Goal: Information Seeking & Learning: Learn about a topic

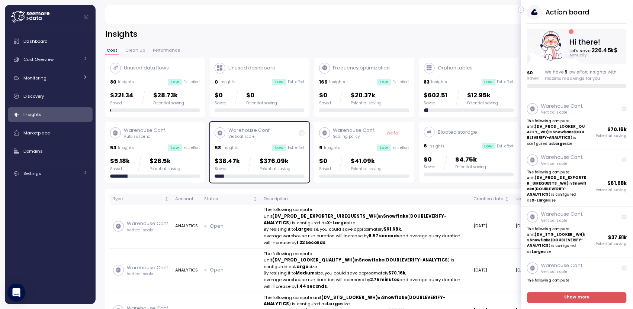
drag, startPoint x: 522, startPoint y: 9, endPoint x: 517, endPoint y: 9, distance: 5.6
click at [522, 9] on icon "button" at bounding box center [521, 9] width 3 height 9
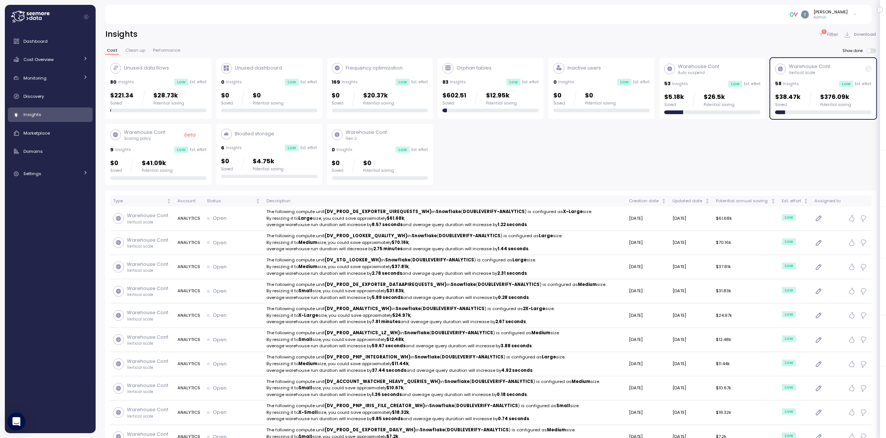
click at [640, 78] on div "Warehouse Conf. Vertical scale 58 Insights Low Est. effort $38.47k Saved $376.0…" at bounding box center [823, 88] width 96 height 51
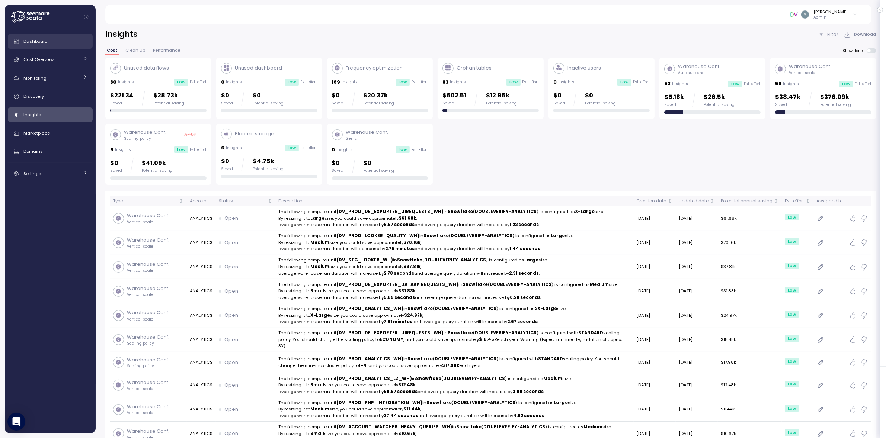
click at [30, 45] on link "Dashboard" at bounding box center [50, 41] width 85 height 15
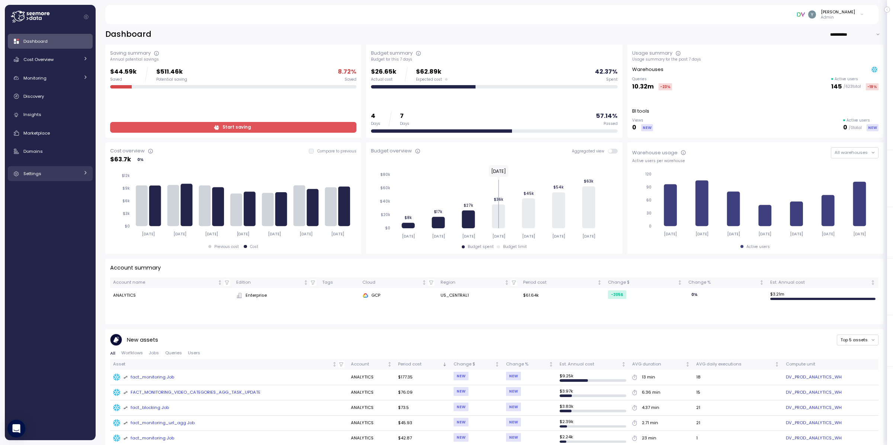
click at [87, 177] on div at bounding box center [85, 173] width 5 height 7
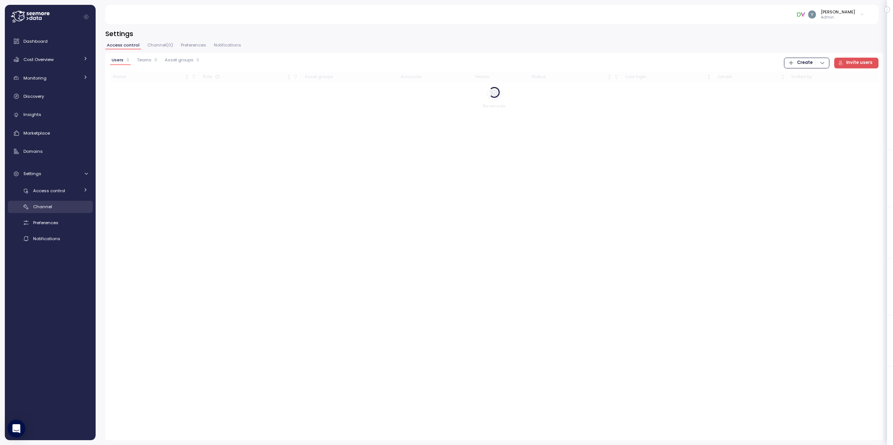
click at [57, 207] on div "Channel" at bounding box center [60, 206] width 55 height 7
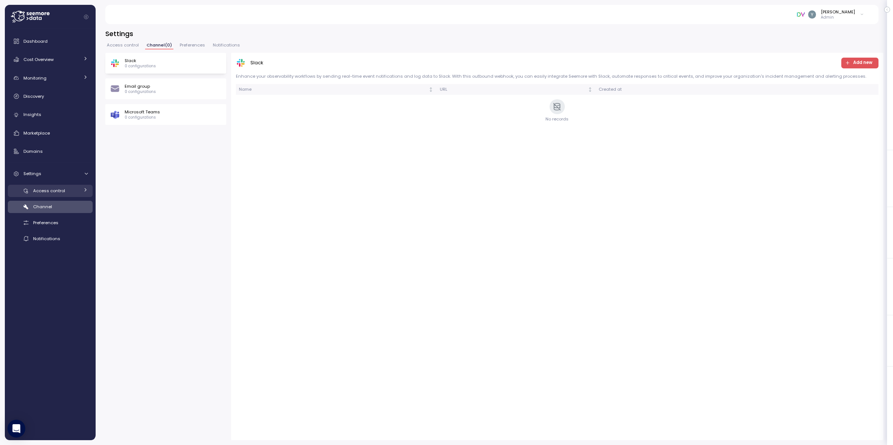
click at [83, 192] on icon at bounding box center [85, 189] width 5 height 5
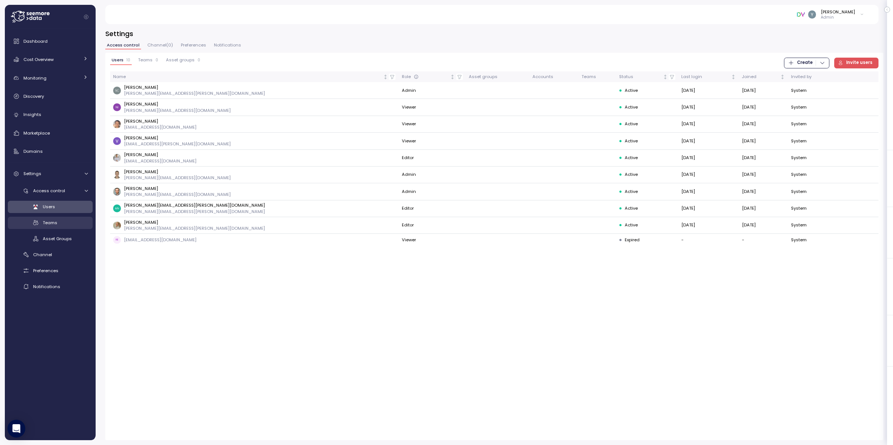
click at [56, 219] on div "Teams" at bounding box center [65, 222] width 45 height 7
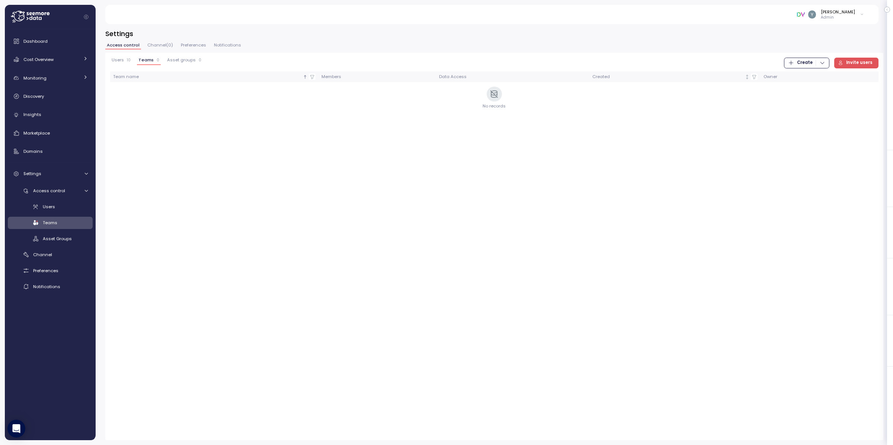
click at [640, 61] on span "Create" at bounding box center [805, 63] width 16 height 10
click at [640, 77] on div "Team" at bounding box center [812, 78] width 26 height 7
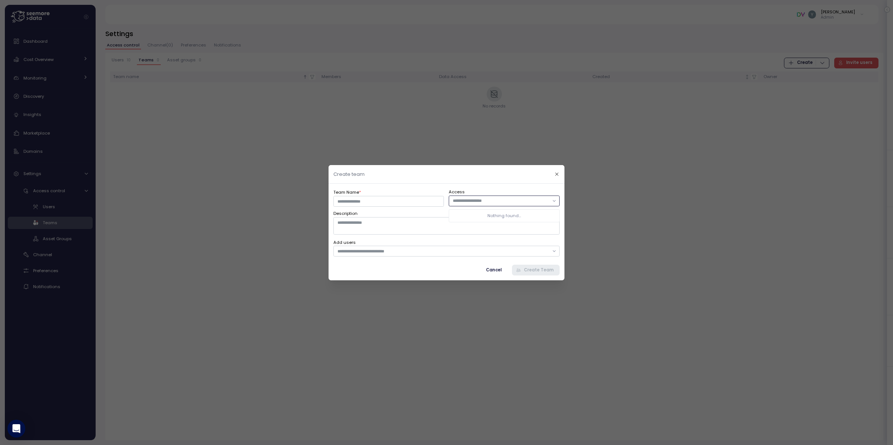
click at [546, 200] on input "text" at bounding box center [501, 200] width 96 height 7
click at [558, 173] on icon "button" at bounding box center [556, 173] width 5 height 5
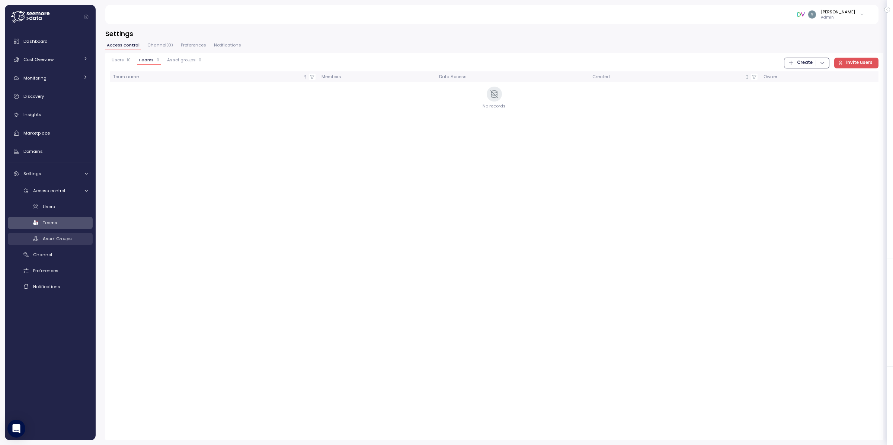
click at [68, 241] on span "Asset Groups" at bounding box center [57, 239] width 29 height 6
click at [56, 221] on span "Teams" at bounding box center [50, 223] width 15 height 6
click at [58, 209] on div "Users" at bounding box center [65, 206] width 45 height 7
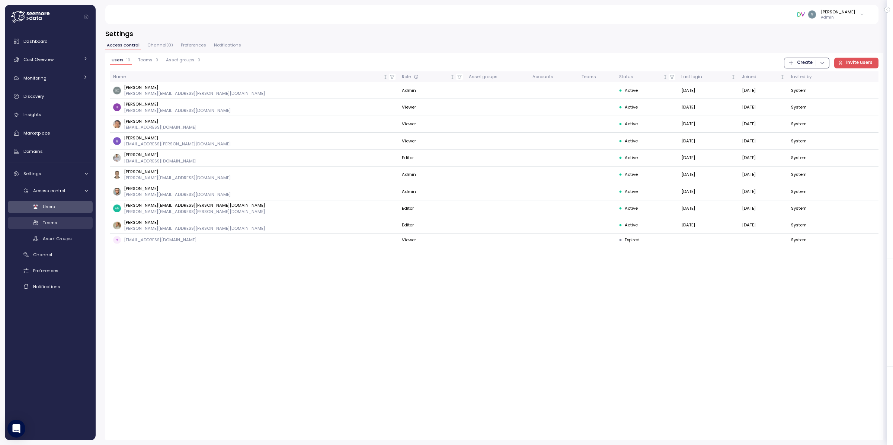
click at [57, 224] on span "Teams" at bounding box center [50, 223] width 15 height 6
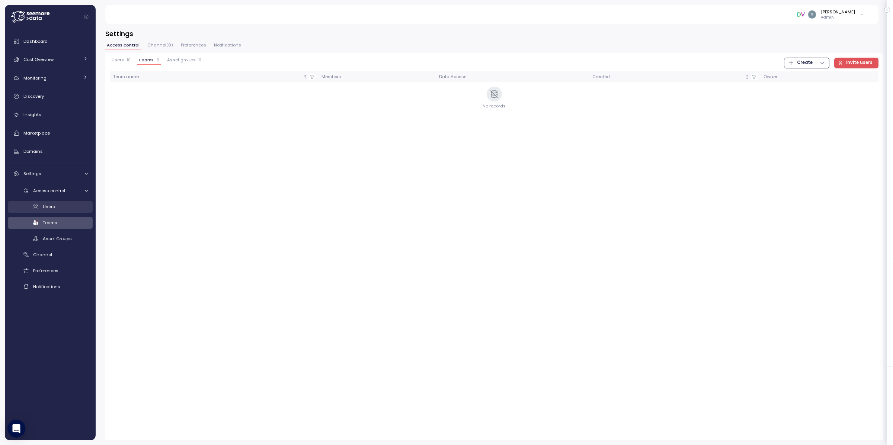
click at [51, 210] on div "Users" at bounding box center [65, 206] width 45 height 7
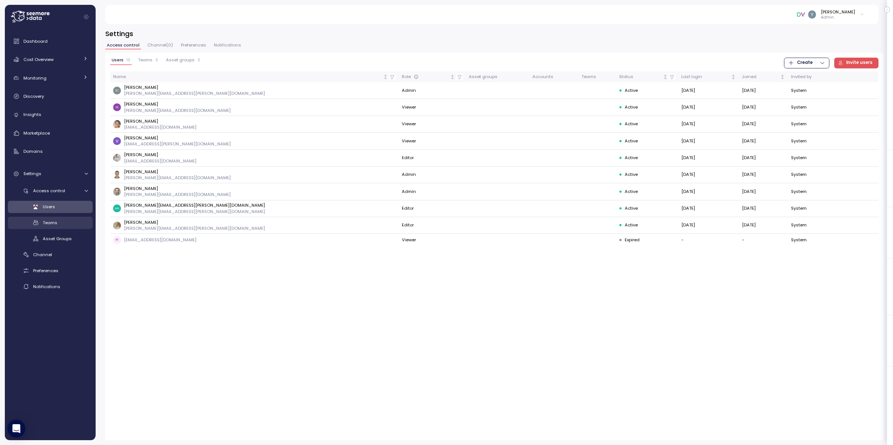
click at [52, 221] on span "Teams" at bounding box center [50, 223] width 15 height 6
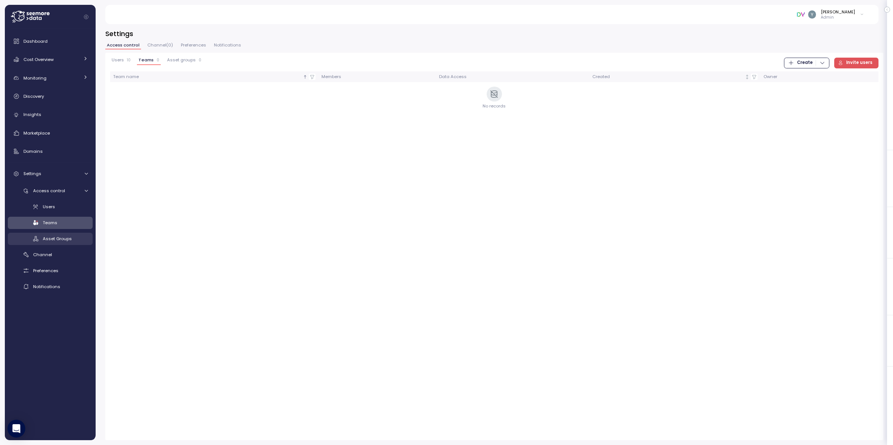
click at [54, 234] on link "Asset Groups" at bounding box center [50, 239] width 85 height 12
click at [87, 192] on icon at bounding box center [86, 191] width 5 height 5
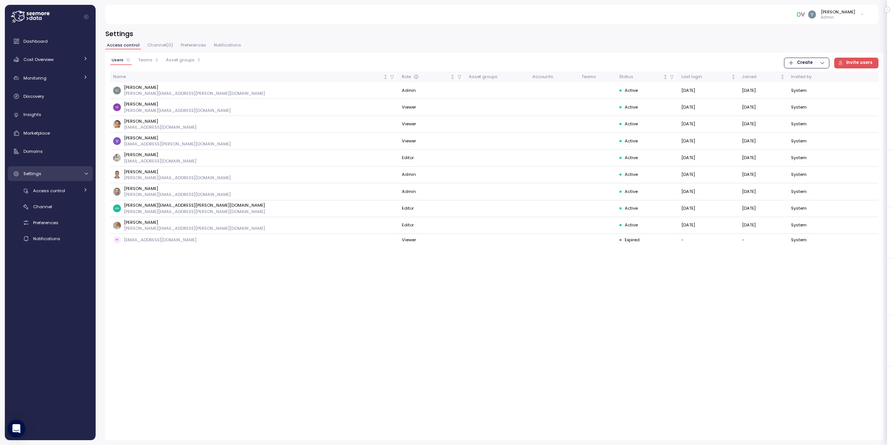
click at [81, 173] on div at bounding box center [84, 173] width 7 height 5
click at [42, 42] on span "Dashboard" at bounding box center [35, 41] width 24 height 6
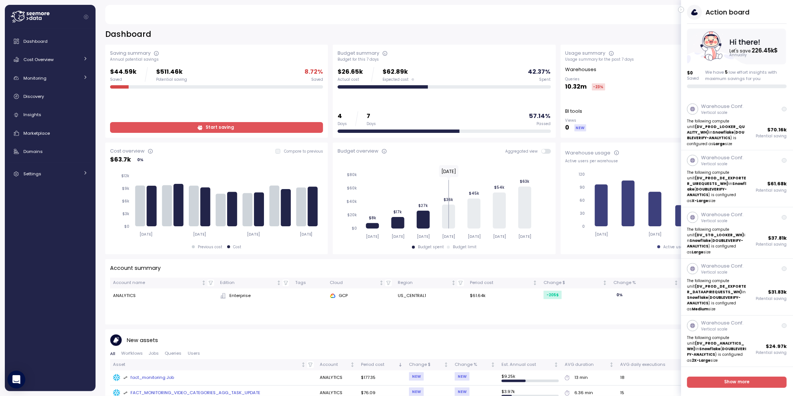
click at [569, 11] on icon "button" at bounding box center [681, 9] width 3 height 9
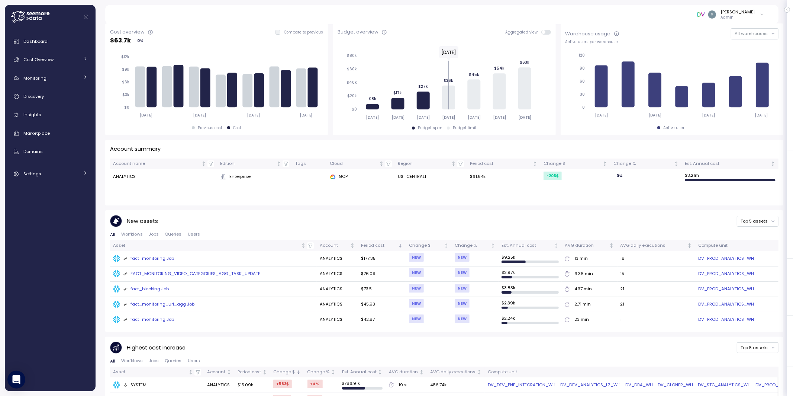
scroll to position [124, 0]
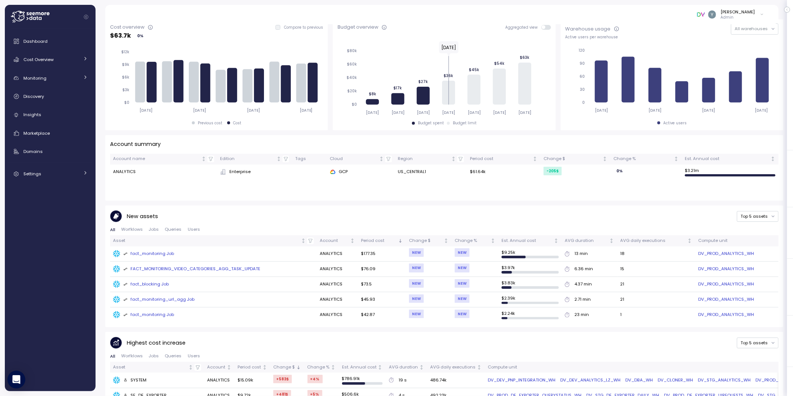
click at [163, 253] on div "fact_monitoring Job" at bounding box center [148, 253] width 51 height 7
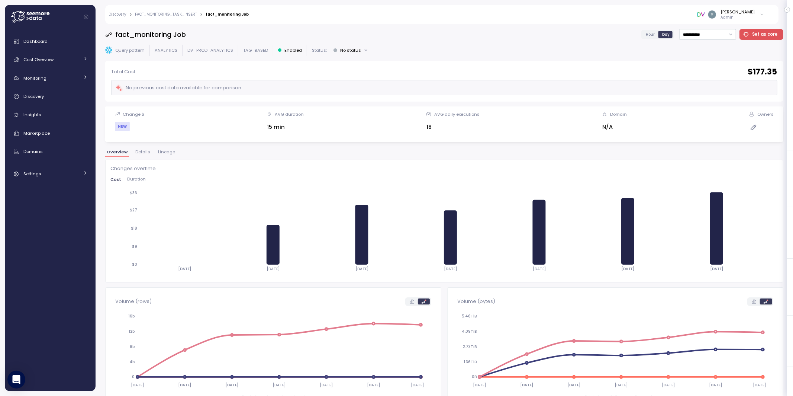
click at [164, 151] on span "Lineage" at bounding box center [166, 152] width 17 height 4
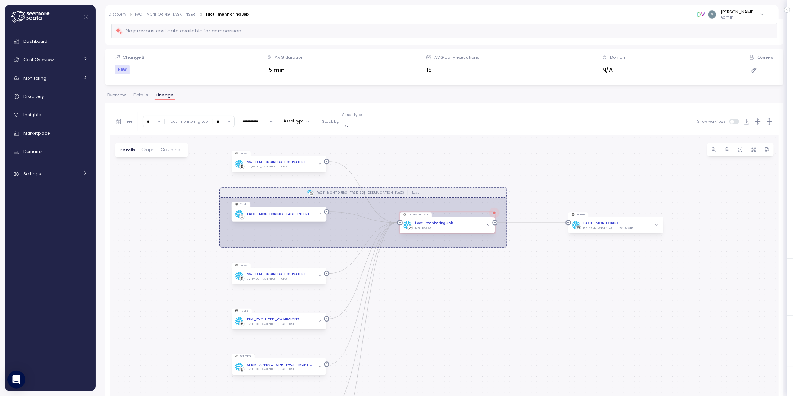
scroll to position [58, 0]
click at [488, 222] on icon "button" at bounding box center [487, 223] width 3 height 3
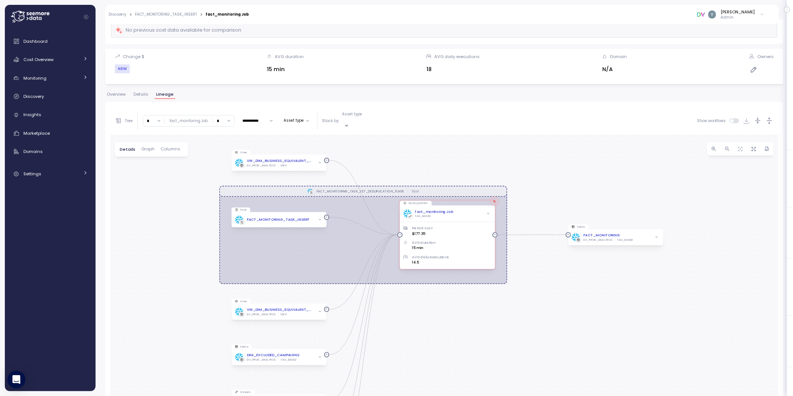
drag, startPoint x: 513, startPoint y: 312, endPoint x: 507, endPoint y: 293, distance: 19.9
click at [507, 281] on div "FACT_MONITORING_TASK_SET_DEDUPLICATION_FLAGS Task View VW_DIM_BUSINESS_EQUIVALE…" at bounding box center [444, 304] width 669 height 339
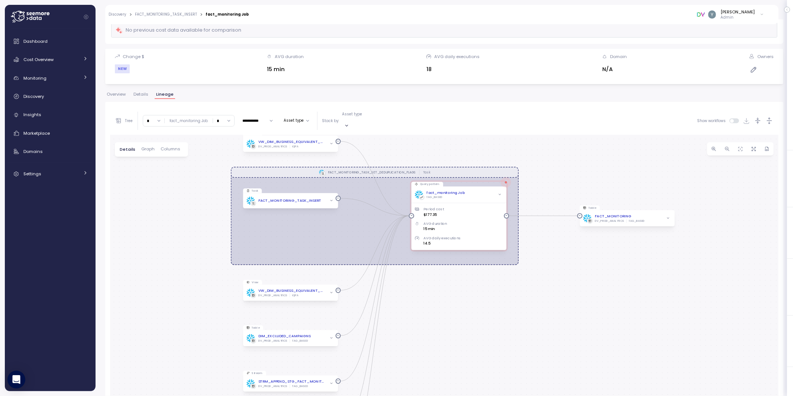
drag, startPoint x: 488, startPoint y: 310, endPoint x: 507, endPoint y: 309, distance: 18.2
click at [507, 281] on div "FACT_MONITORING_TASK_SET_DEDUPLICATION_FLAGS Task View VW_DIM_BUSINESS_EQUIVALE…" at bounding box center [444, 304] width 669 height 339
click at [148, 147] on span "Graph" at bounding box center [147, 149] width 13 height 4
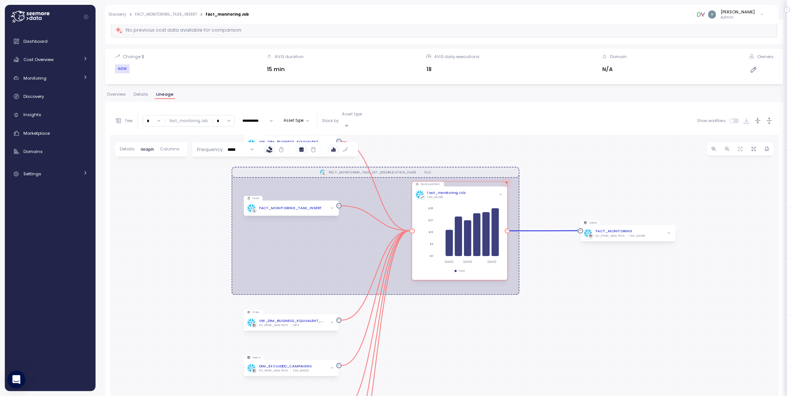
click at [499, 193] on icon "button" at bounding box center [500, 194] width 3 height 3
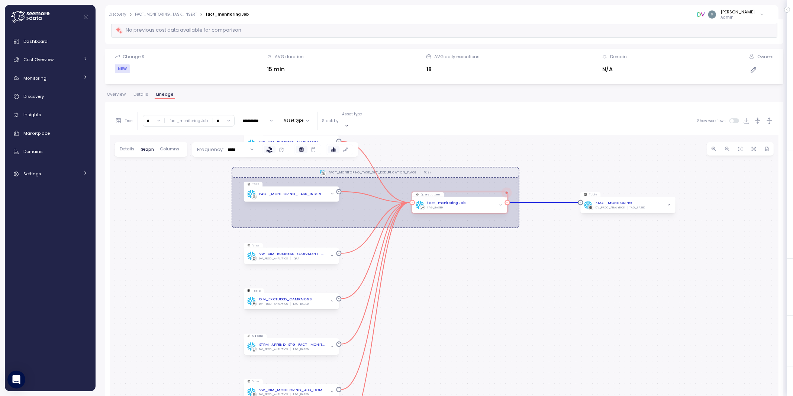
click at [499, 192] on div "Query pattern" at bounding box center [459, 194] width 95 height 4
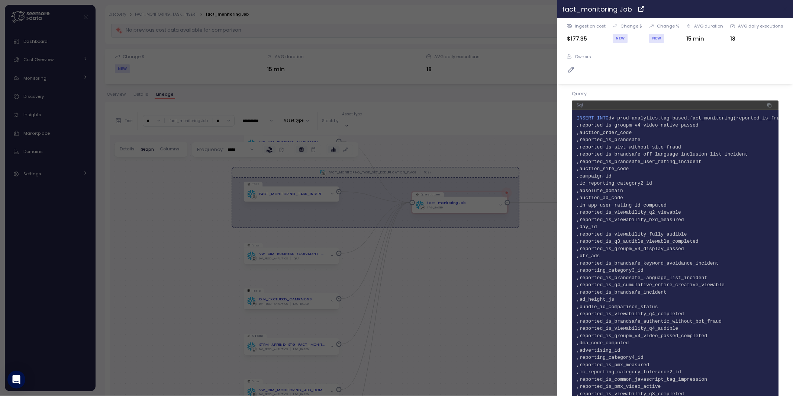
click at [569, 8] on button "button" at bounding box center [785, 9] width 9 height 9
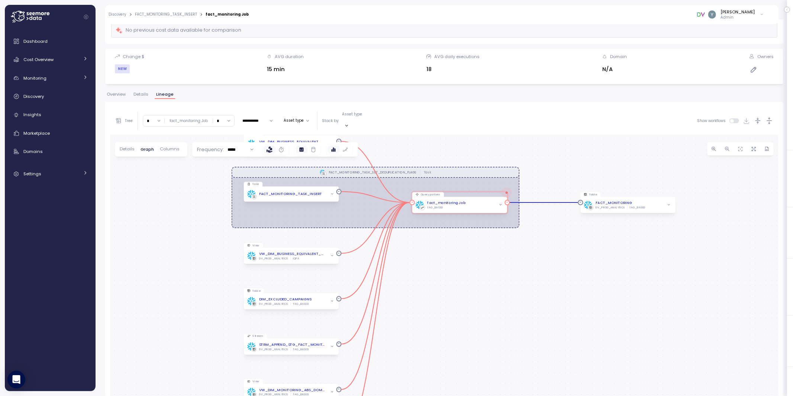
click at [500, 203] on icon "button" at bounding box center [500, 204] width 3 height 3
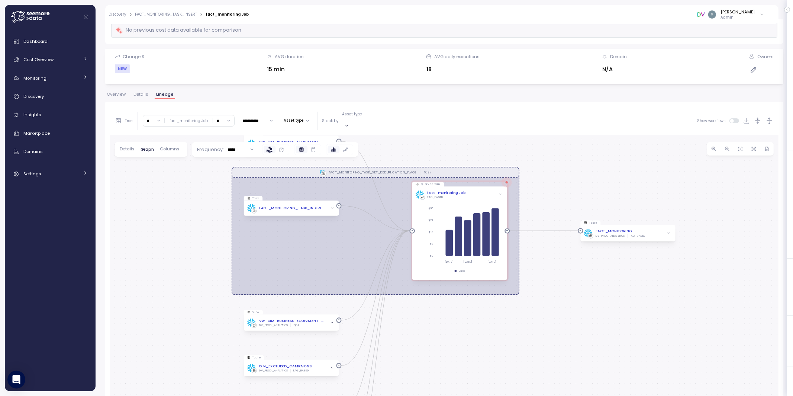
click at [130, 147] on span "Details" at bounding box center [127, 149] width 15 height 4
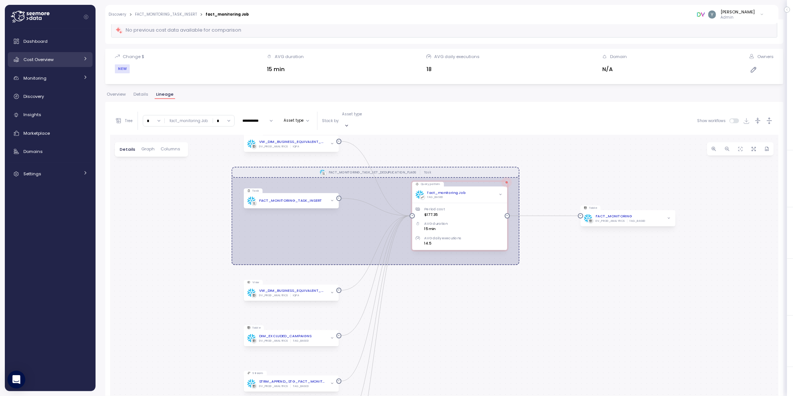
click at [50, 63] on div "Cost Overview" at bounding box center [51, 59] width 56 height 7
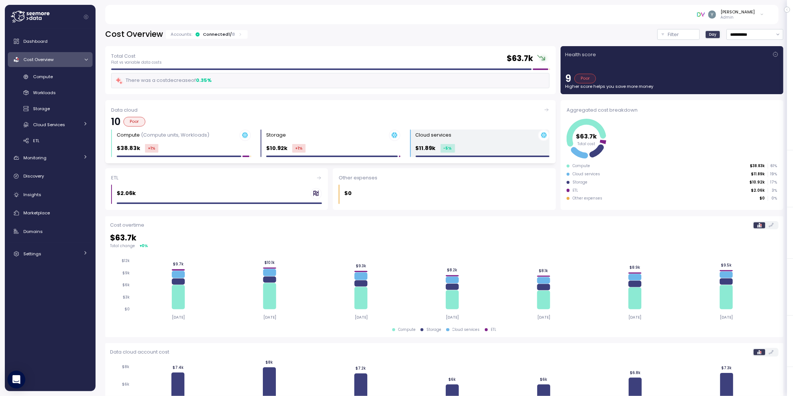
click at [478, 139] on div "Cloud services" at bounding box center [483, 135] width 134 height 12
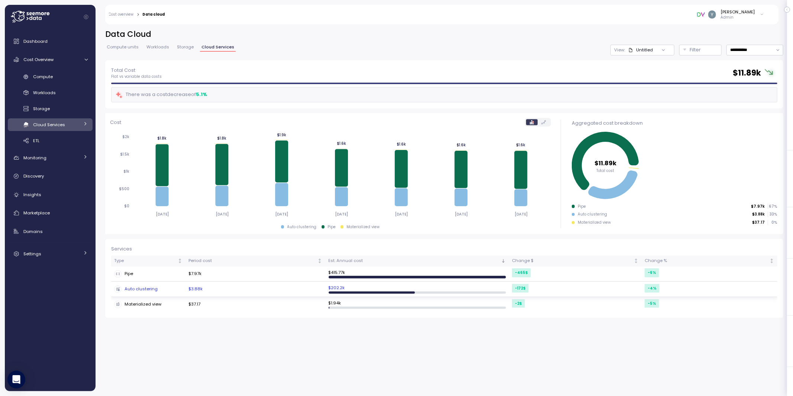
click at [146, 281] on div "Auto clustering" at bounding box center [148, 288] width 68 height 7
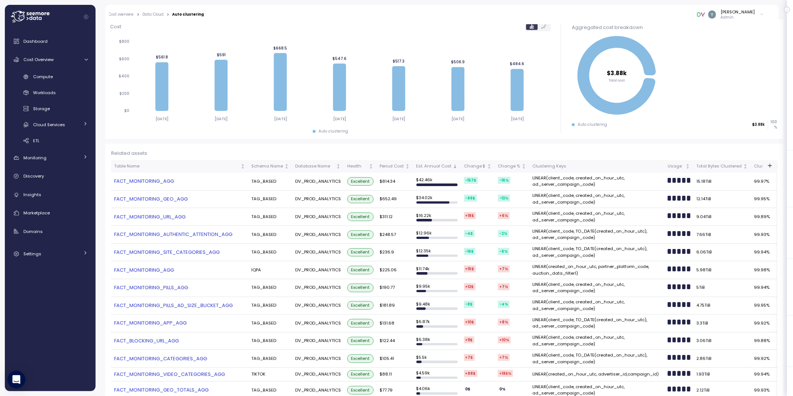
scroll to position [65, 0]
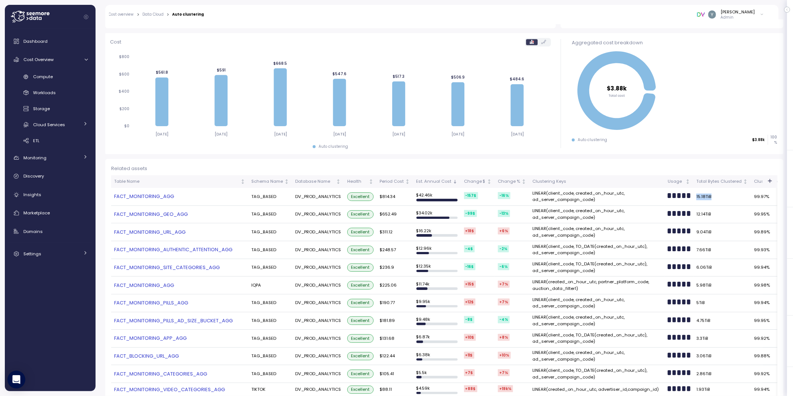
drag, startPoint x: 743, startPoint y: 196, endPoint x: 704, endPoint y: 191, distance: 38.7
click at [569, 191] on td "15.18TiB" at bounding box center [723, 197] width 58 height 18
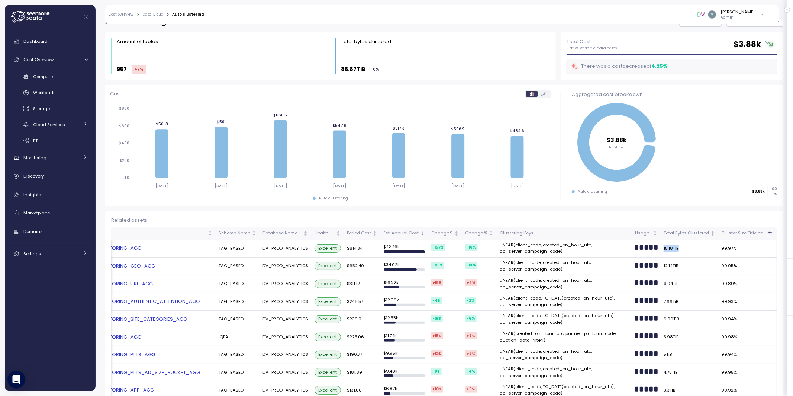
scroll to position [0, 0]
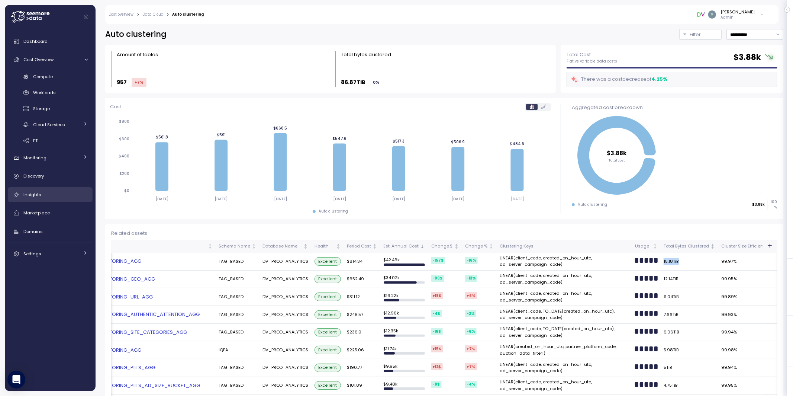
click at [45, 192] on div "Insights" at bounding box center [55, 194] width 64 height 7
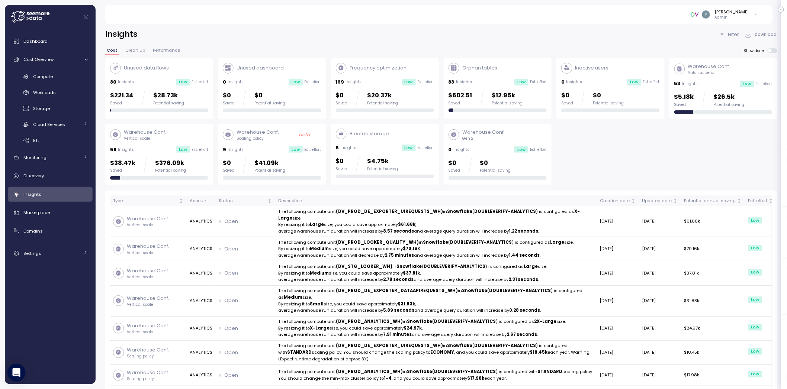
click at [374, 85] on div "169 Insights Low Est. effort" at bounding box center [385, 81] width 98 height 7
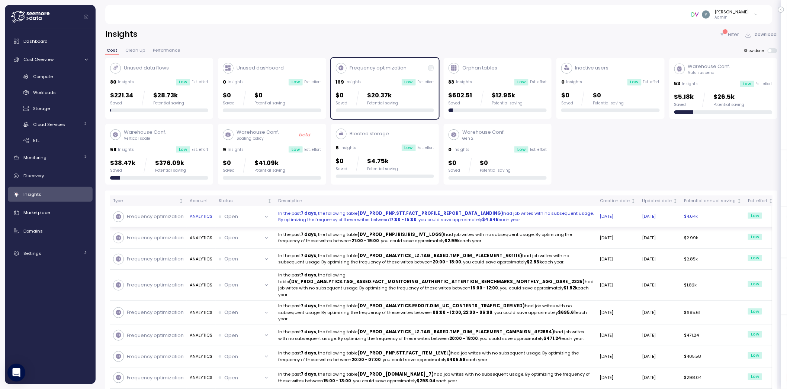
click at [336, 218] on p "In the past 7 days , the following table (DV_PROD_PNP.STT.FACT_PROFILE_REPORT_D…" at bounding box center [436, 217] width 316 height 13
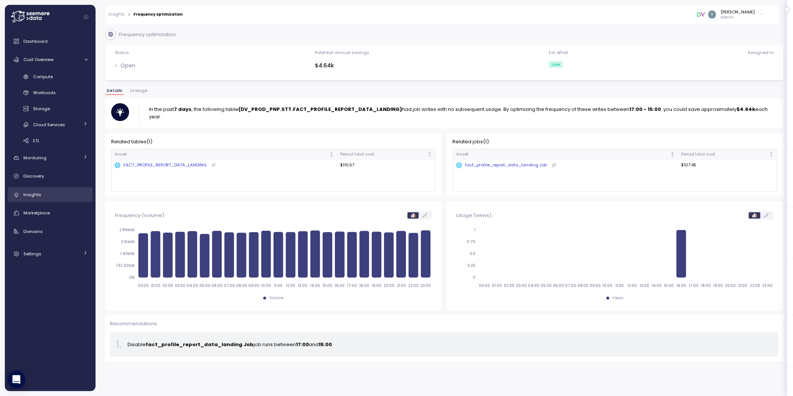
click at [38, 193] on span "Insights" at bounding box center [32, 195] width 18 height 6
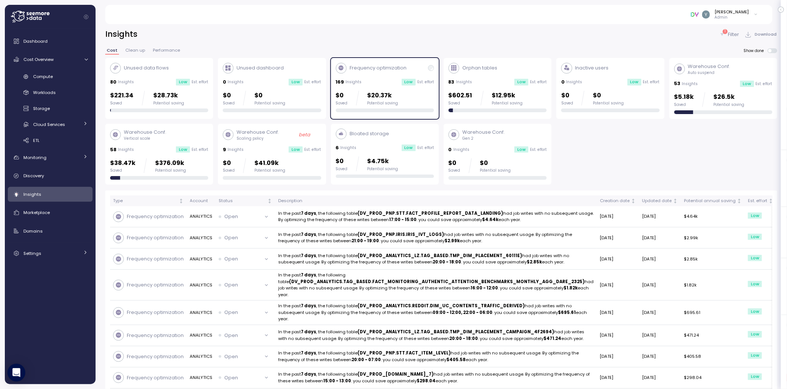
click at [405, 70] on p "Frequency optimization" at bounding box center [378, 67] width 57 height 7
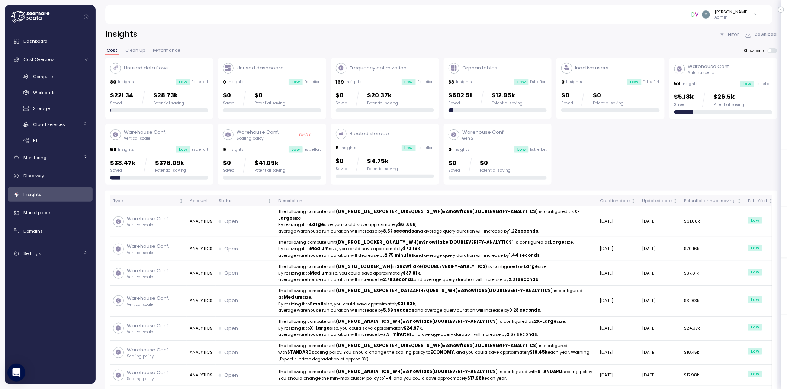
click at [156, 144] on div "Warehouse Conf. Vertical scale 58 Insights Low Est. effort $38.47k Saved $376.0…" at bounding box center [159, 154] width 98 height 51
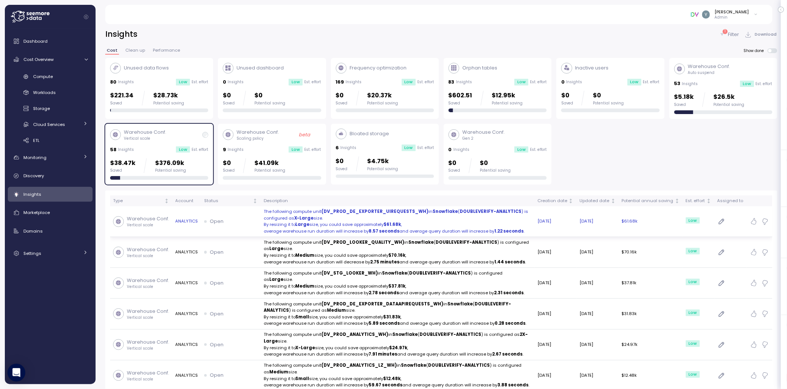
click at [140, 224] on p "Vertical scale" at bounding box center [148, 225] width 42 height 5
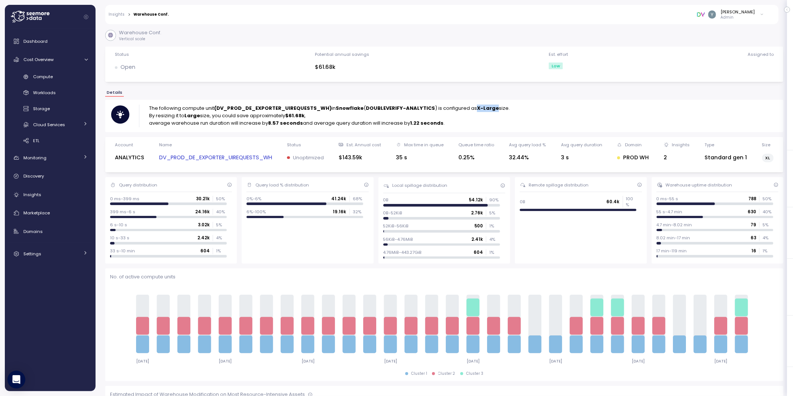
drag, startPoint x: 473, startPoint y: 107, endPoint x: 494, endPoint y: 108, distance: 20.1
click at [494, 108] on p "The following compute unit (DV_PROD_DE_EXPORTER_UIREQUESTS_WH) in Snowflake ( D…" at bounding box center [329, 108] width 361 height 7
drag, startPoint x: 288, startPoint y: 114, endPoint x: 308, endPoint y: 113, distance: 20.5
click at [308, 113] on p "By resizing it to Large size, you could save approximately $61.68k ," at bounding box center [329, 115] width 361 height 7
click at [308, 118] on p "By resizing it to Large size, you could save approximately $61.68k ," at bounding box center [329, 115] width 361 height 7
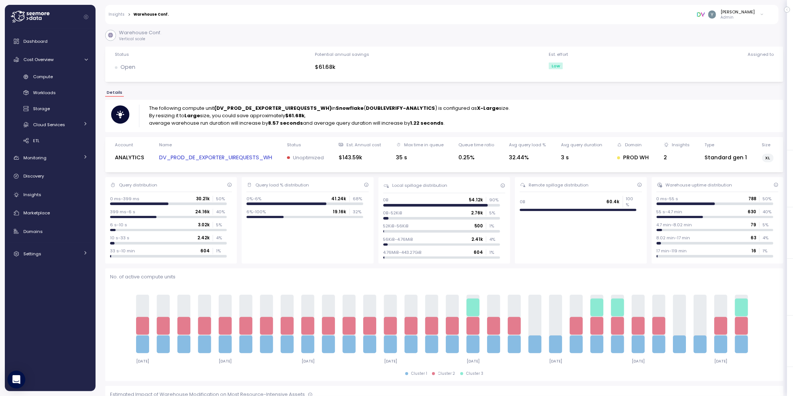
click at [249, 123] on p "average warehouse run duration will increase by 8.57 seconds and average query …" at bounding box center [329, 122] width 361 height 7
drag, startPoint x: 268, startPoint y: 121, endPoint x: 441, endPoint y: 124, distance: 172.6
click at [441, 124] on p "average warehouse run duration will increase by 8.57 seconds and average query …" at bounding box center [329, 122] width 361 height 7
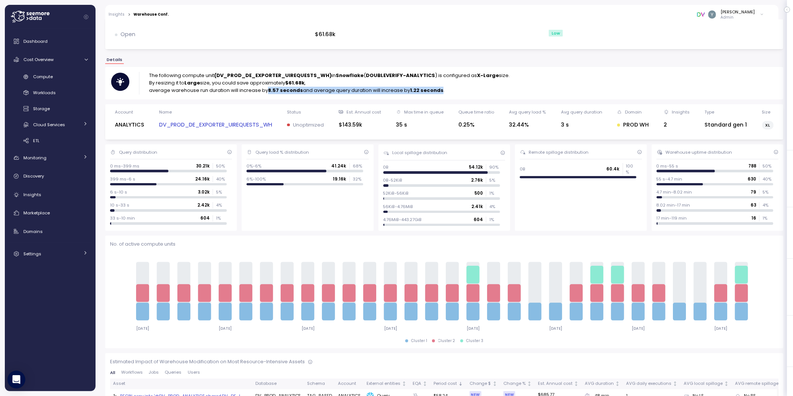
scroll to position [49, 0]
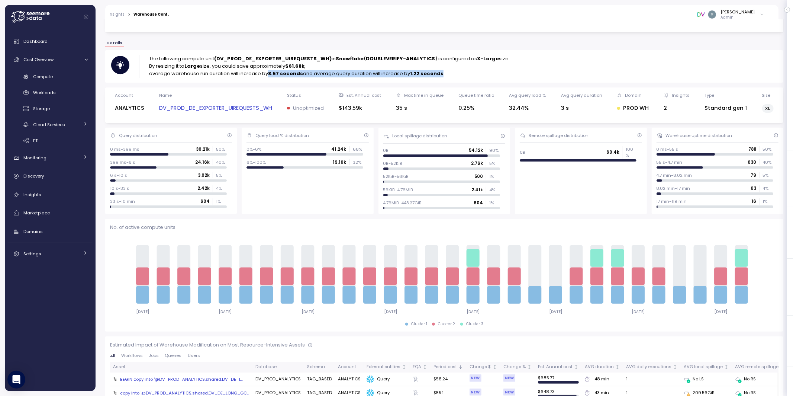
click at [205, 107] on link "DV_PROD_DE_EXPORTER_UIREQUESTS_WH" at bounding box center [215, 108] width 113 height 9
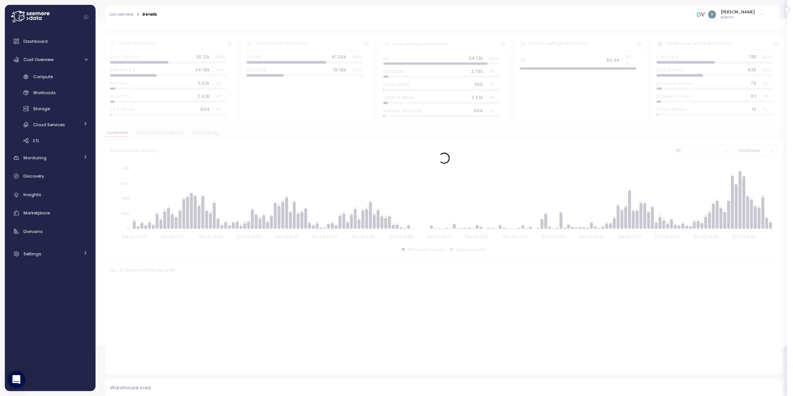
scroll to position [50, 0]
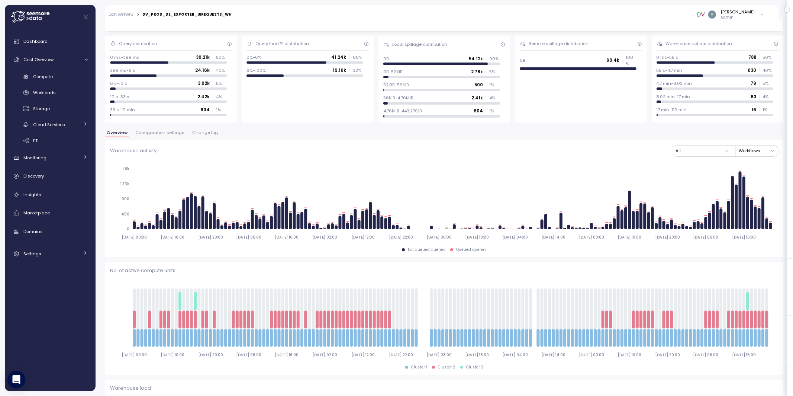
click at [162, 134] on span "Configuration settings" at bounding box center [159, 133] width 49 height 4
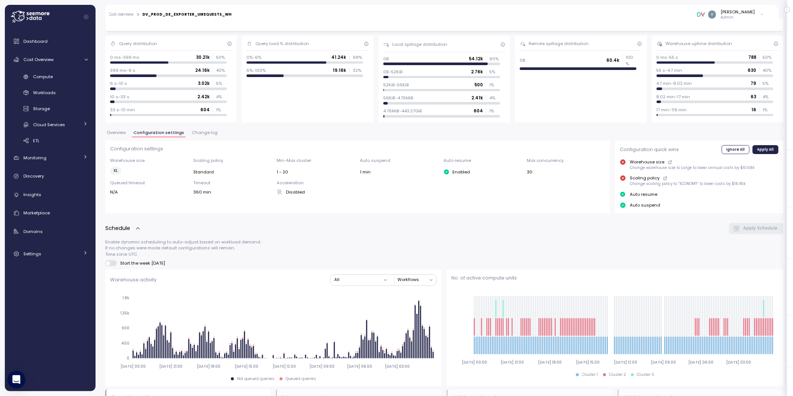
click at [114, 133] on span "Overview" at bounding box center [116, 133] width 19 height 4
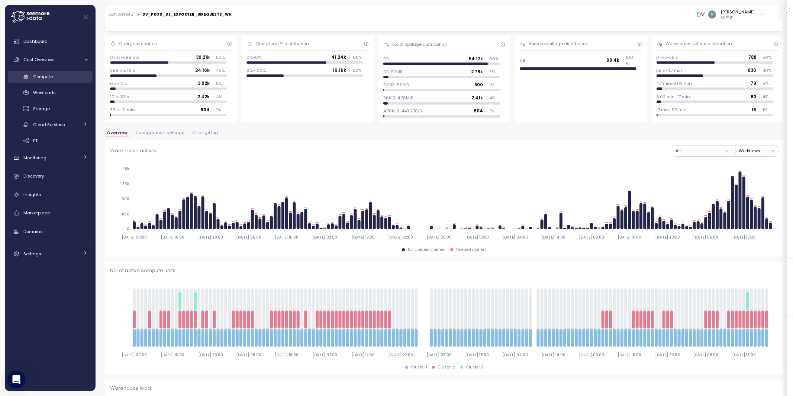
click at [51, 77] on span "Compute" at bounding box center [43, 77] width 20 height 6
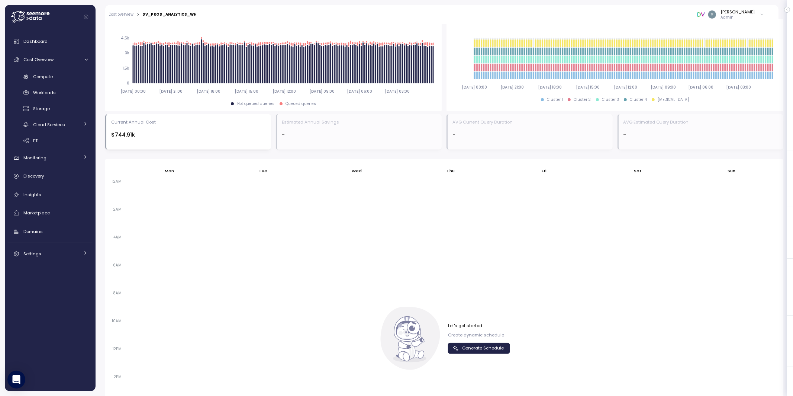
scroll to position [342, 0]
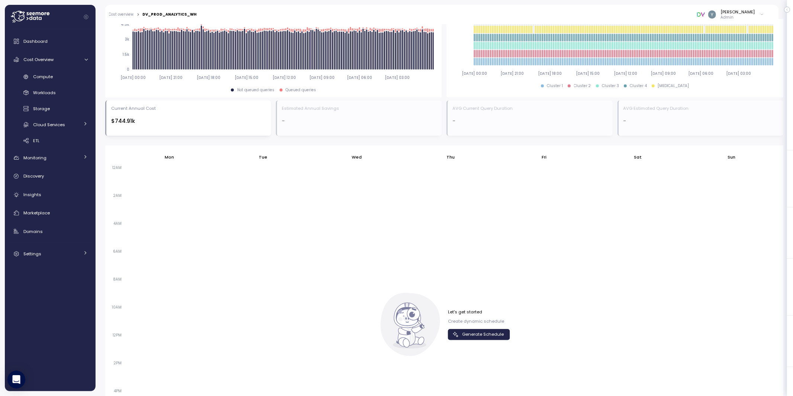
click at [475, 335] on span "Generate Schedule" at bounding box center [484, 334] width 42 height 10
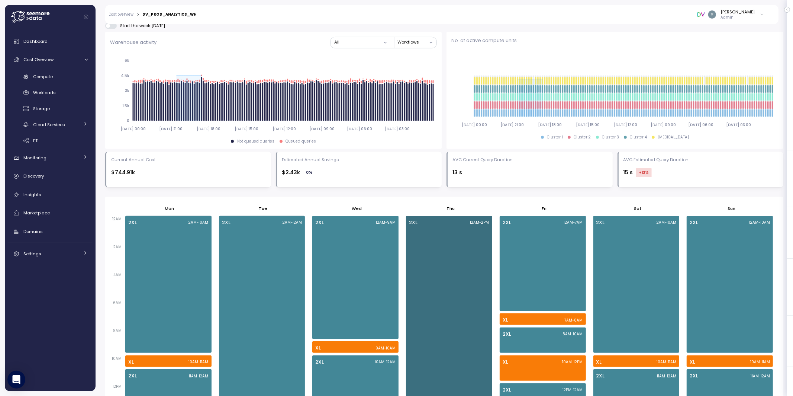
scroll to position [306, 0]
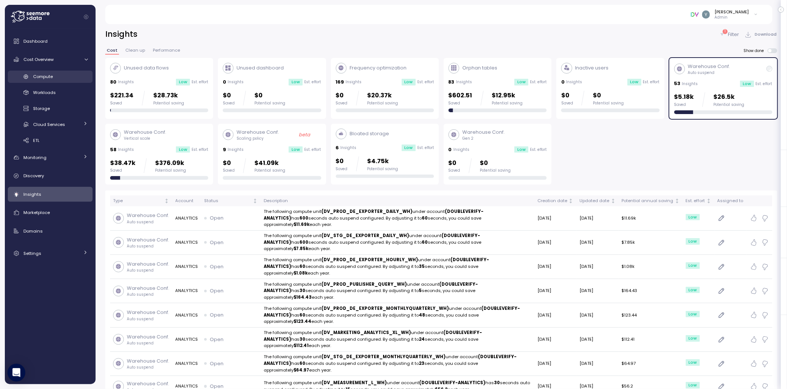
click at [49, 74] on span "Compute" at bounding box center [43, 77] width 20 height 6
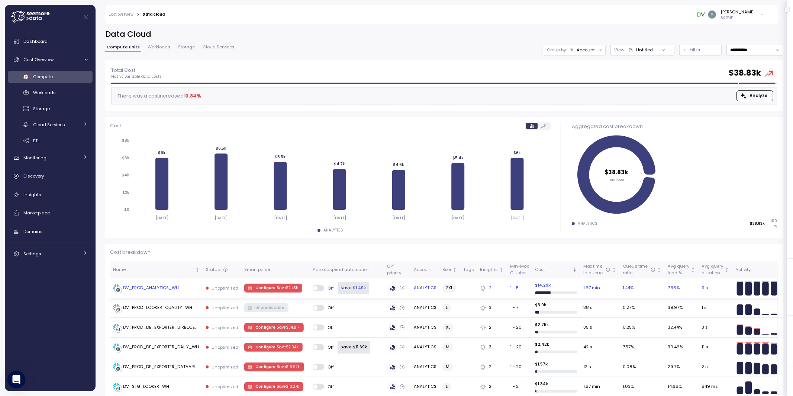
click at [169, 288] on div "DV_PROD_ANALYTICS_WH" at bounding box center [151, 288] width 56 height 7
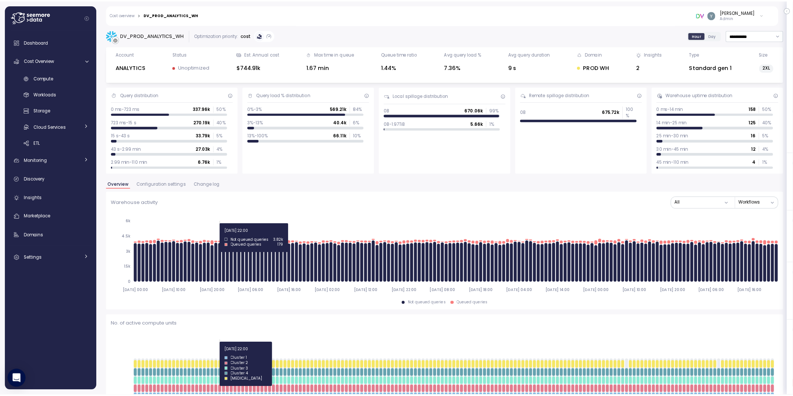
scroll to position [35, 0]
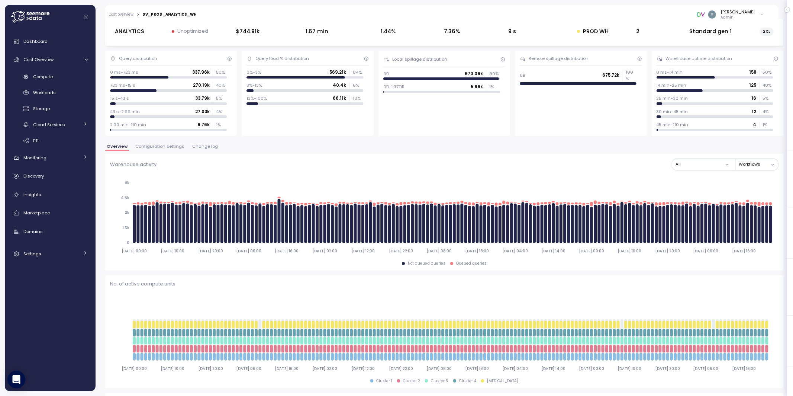
drag, startPoint x: 145, startPoint y: 147, endPoint x: 169, endPoint y: 176, distance: 38.0
click at [145, 147] on span "Configuration settings" at bounding box center [159, 146] width 49 height 4
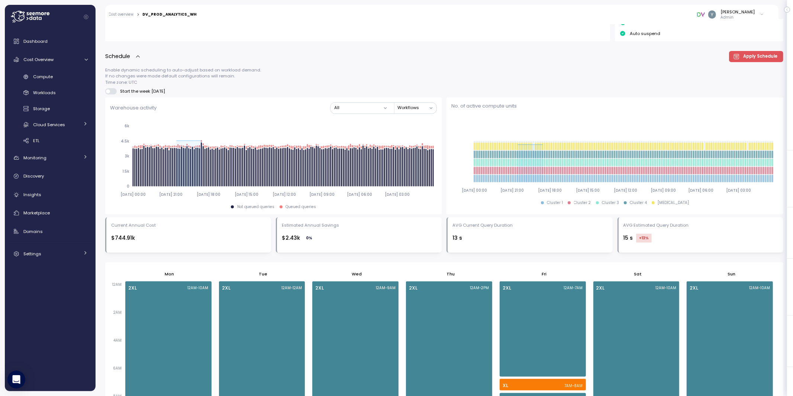
scroll to position [415, 0]
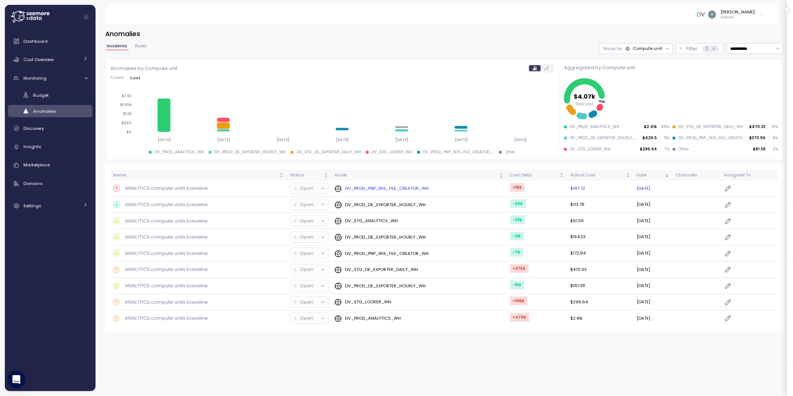
click at [147, 187] on p "ANALYTICS compute units baseline" at bounding box center [166, 187] width 83 height 7
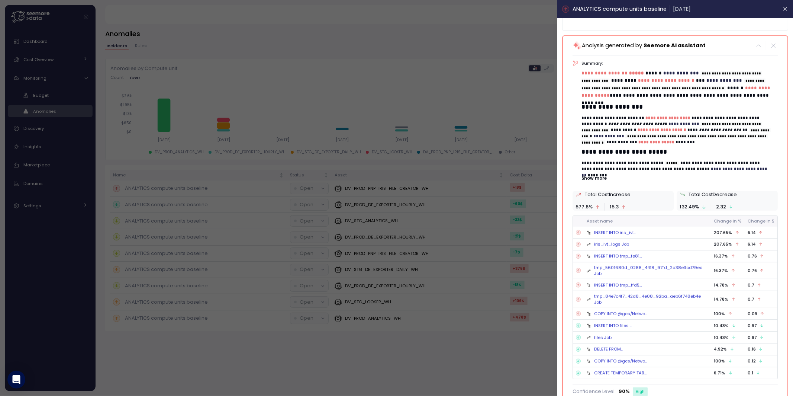
scroll to position [142, 0]
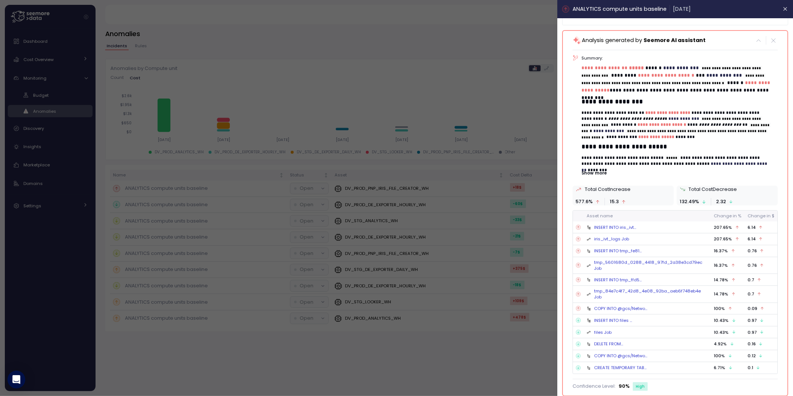
click at [427, 103] on div at bounding box center [396, 198] width 793 height 396
